Goal: Task Accomplishment & Management: Use online tool/utility

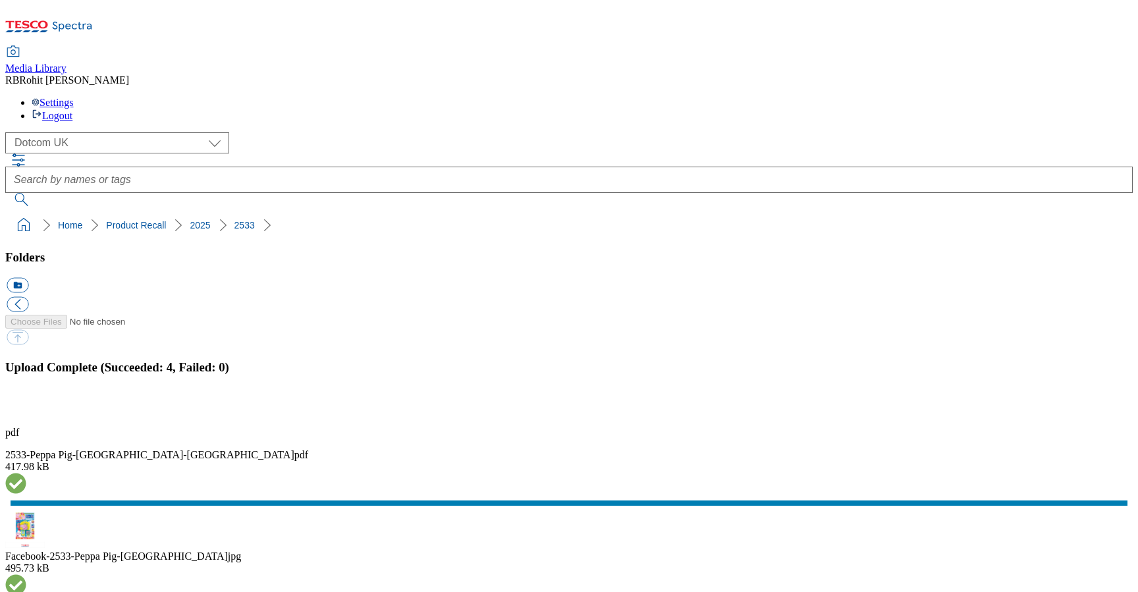
select select "flare-homepage"
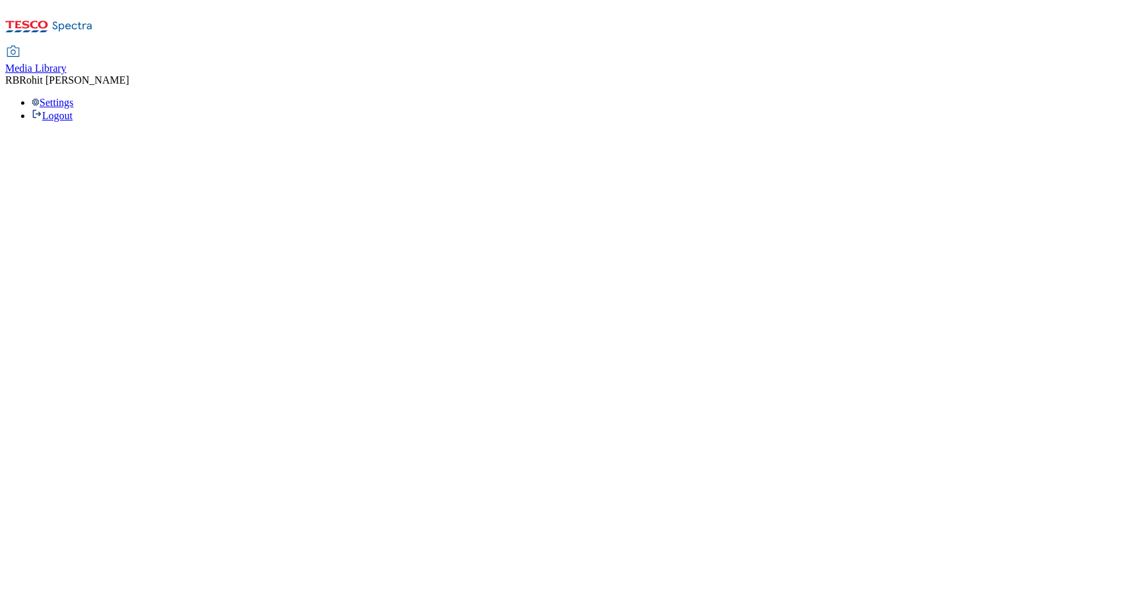
select select "flare-homepage"
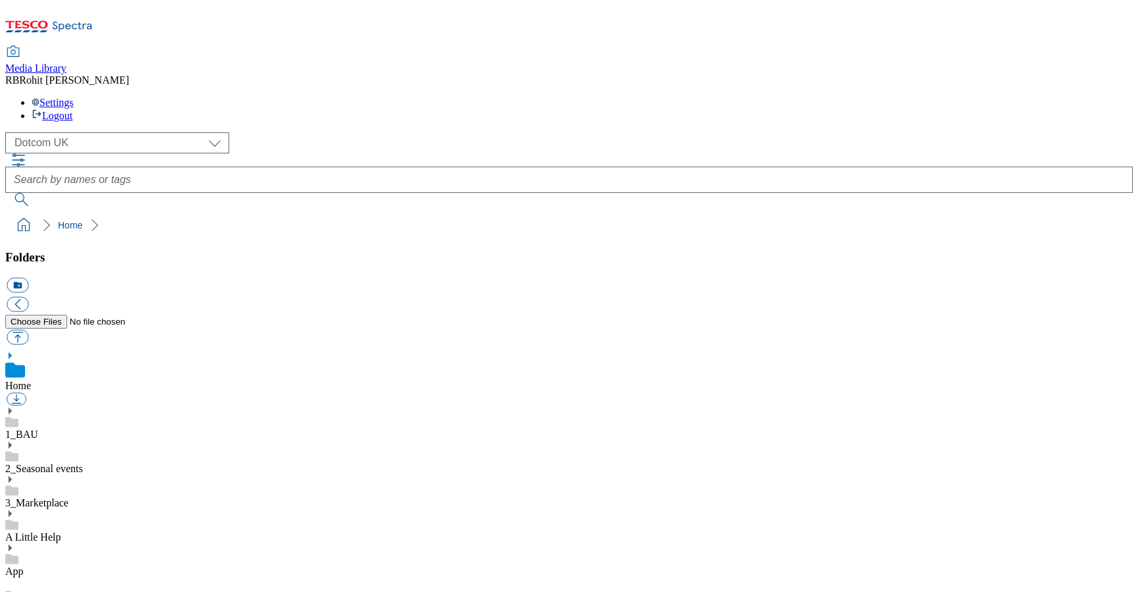
scroll to position [577, 0]
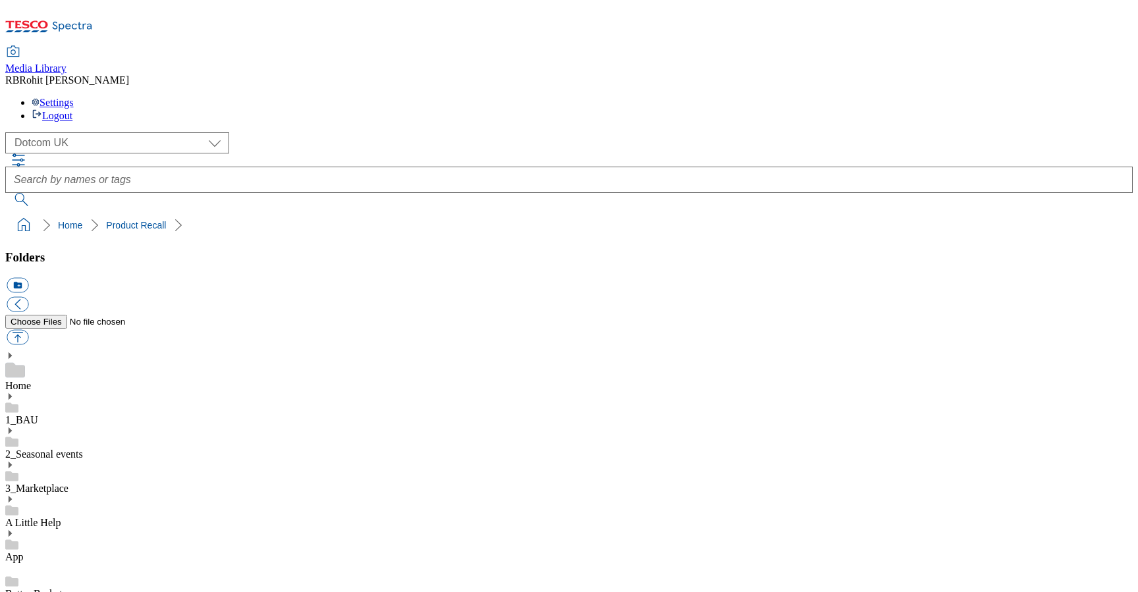
scroll to position [1570, 0]
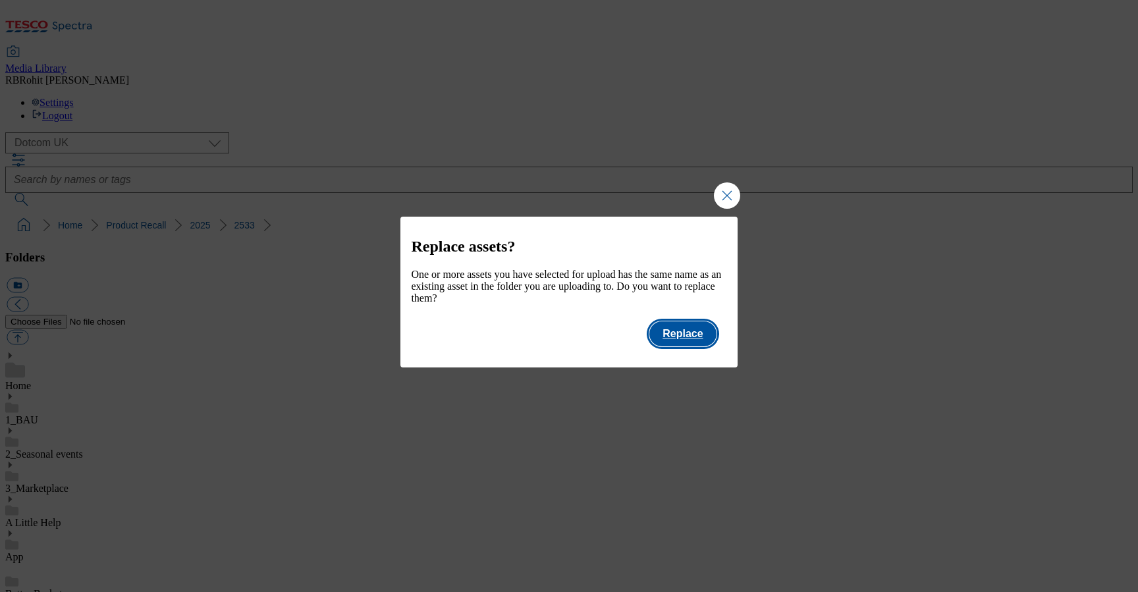
click at [686, 347] on button "Replace" at bounding box center [683, 333] width 67 height 25
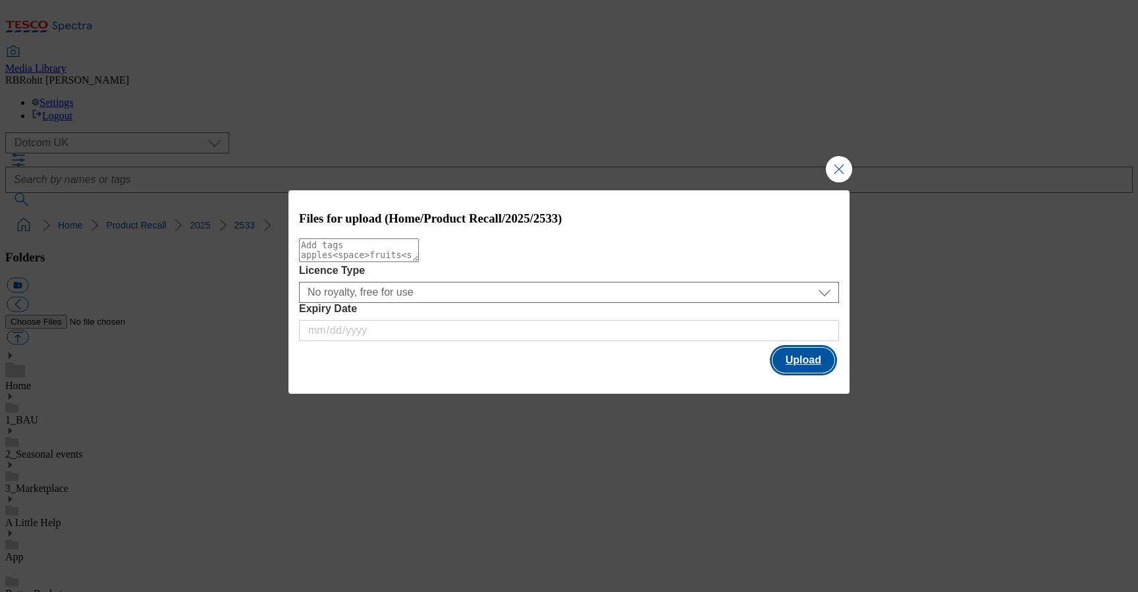
click at [798, 364] on button "Upload" at bounding box center [804, 360] width 62 height 25
